Goal: Transaction & Acquisition: Purchase product/service

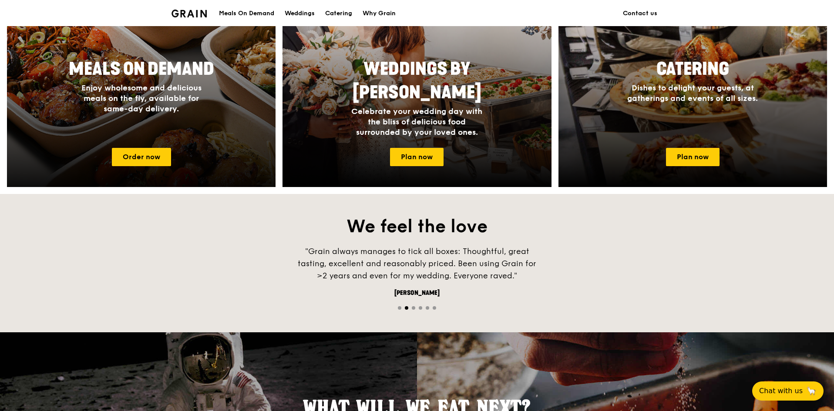
scroll to position [435, 0]
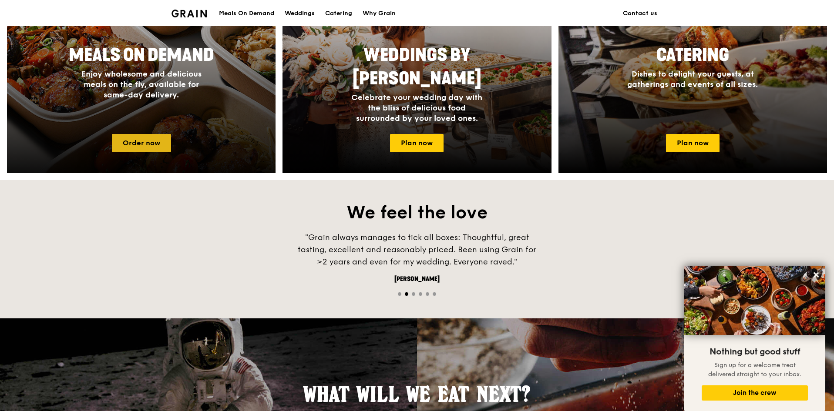
click at [159, 140] on link "Order now" at bounding box center [141, 143] width 59 height 18
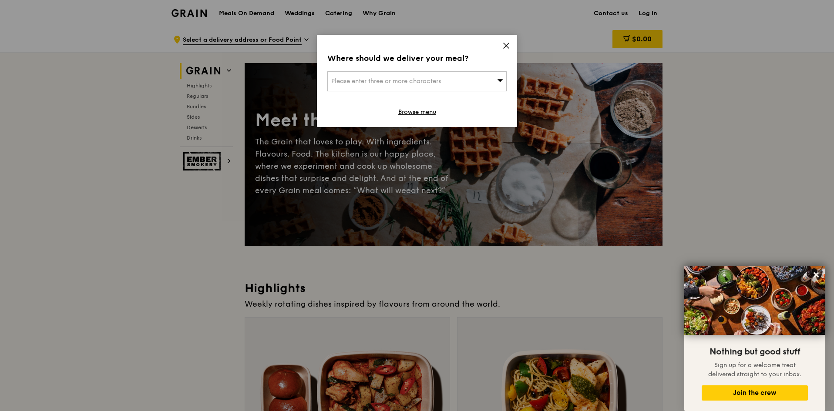
click at [479, 79] on div "Please enter three or more characters" at bounding box center [416, 81] width 179 height 20
type input "chicken rice"
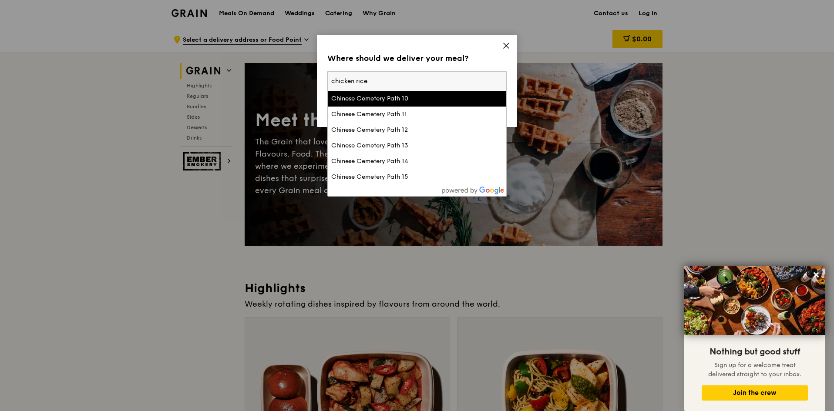
drag, startPoint x: 437, startPoint y: 79, endPoint x: 291, endPoint y: 84, distance: 145.9
click at [291, 84] on div "Where should we deliver your meal? Please enter three or more characters [GEOGR…" at bounding box center [417, 205] width 834 height 411
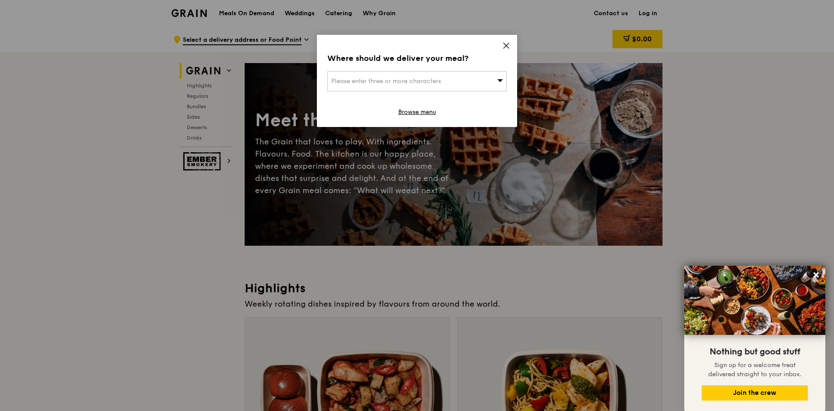
click at [356, 83] on span "Please enter three or more characters" at bounding box center [386, 80] width 110 height 7
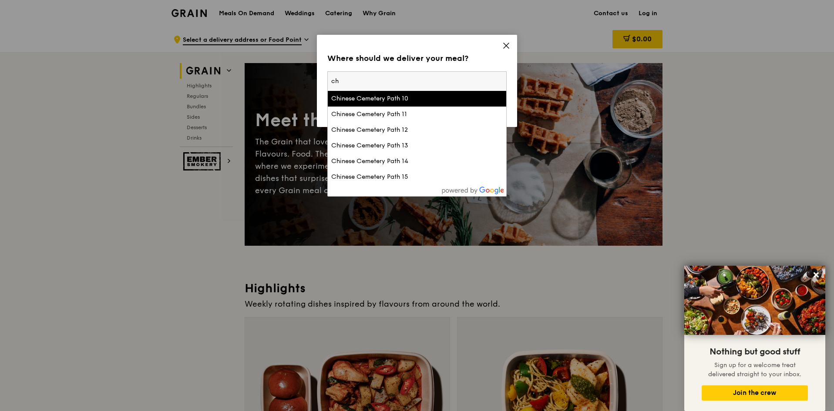
type input "c"
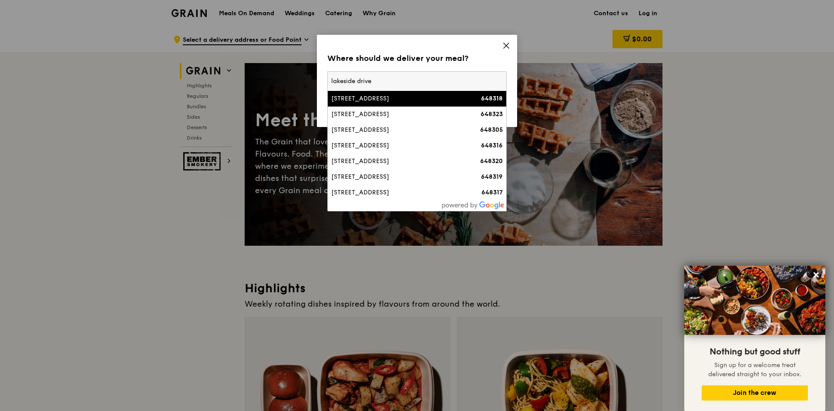
type input "lakeside drive"
click at [384, 101] on div "[STREET_ADDRESS]" at bounding box center [395, 98] width 129 height 9
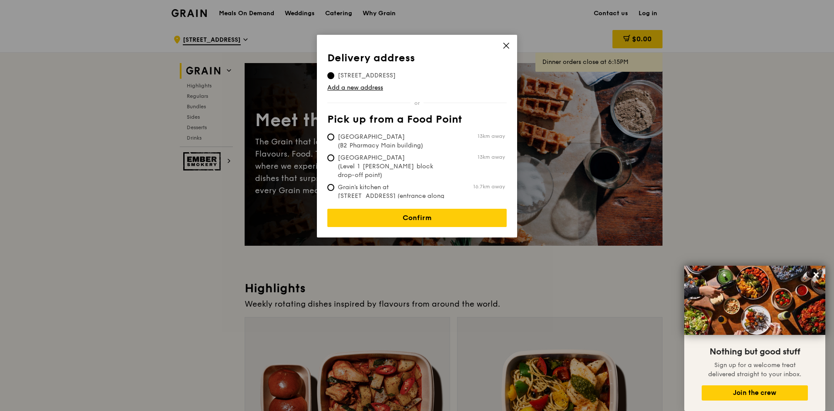
click at [393, 137] on span "[GEOGRAPHIC_DATA] (B2 Pharmacy Main building)" at bounding box center [392, 141] width 130 height 17
click at [334, 137] on input "[GEOGRAPHIC_DATA] (B2 Pharmacy Main building) 13km away" at bounding box center [330, 137] width 7 height 7
radio input "true"
click at [386, 209] on link "Confirm" at bounding box center [416, 218] width 179 height 18
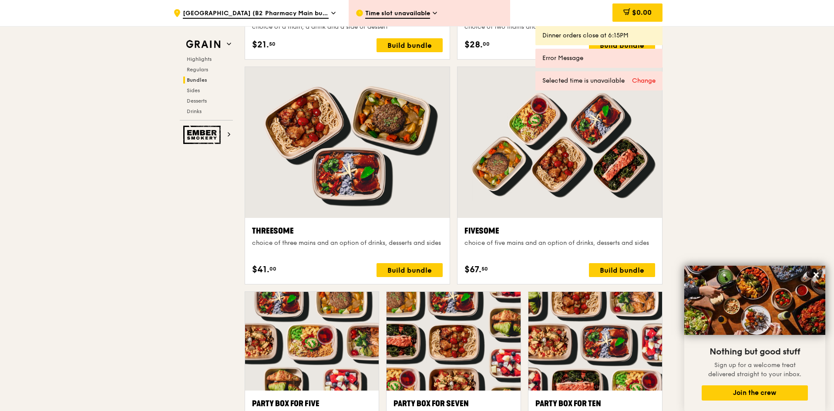
scroll to position [1480, 0]
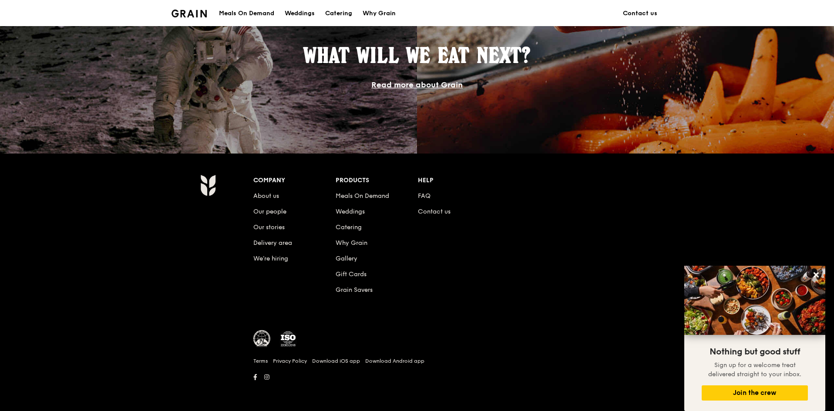
scroll to position [435, 0]
